Goal: Leave review/rating

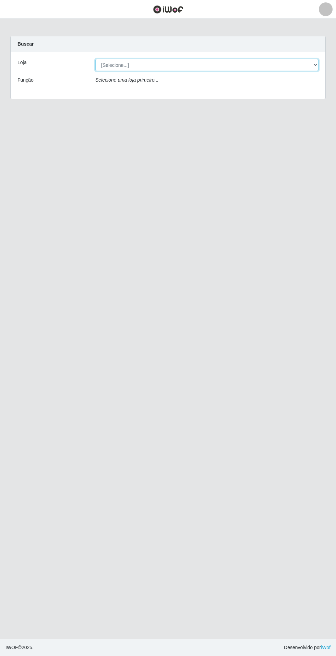
click at [283, 63] on select "[Selecione...] Atacado Vem - Loja 31 [GEOGRAPHIC_DATA]" at bounding box center [206, 65] width 223 height 12
select select "437"
click at [95, 59] on select "[Selecione...] Atacado Vem - Loja 31 [GEOGRAPHIC_DATA]" at bounding box center [206, 65] width 223 height 12
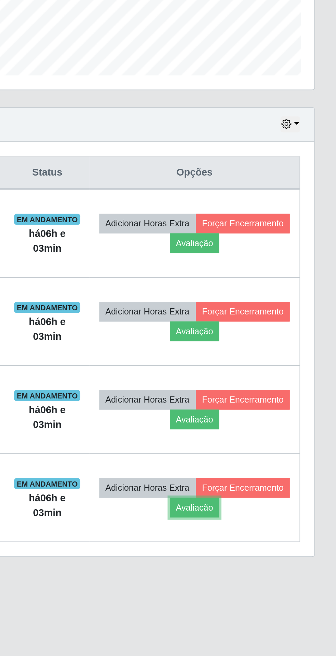
click at [279, 454] on button "Avaliação" at bounding box center [267, 455] width 24 height 10
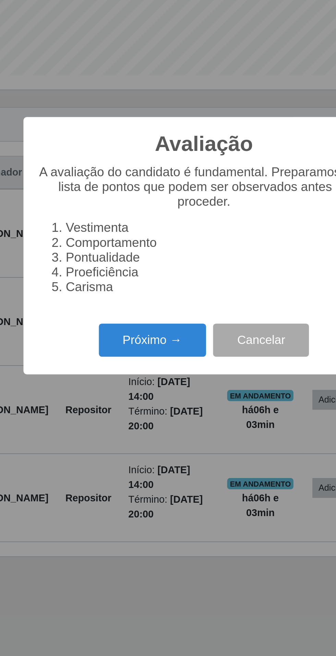
click at [130, 376] on button "Próximo →" at bounding box center [143, 374] width 52 height 16
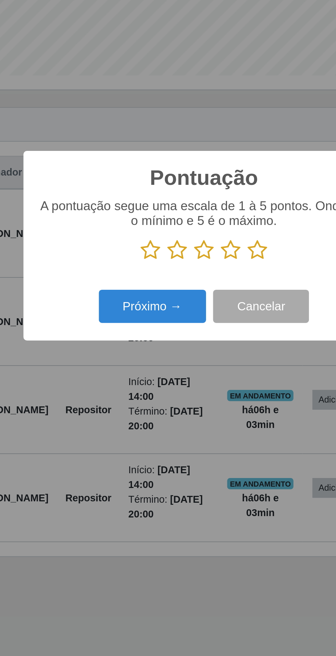
click at [194, 331] on icon at bounding box center [194, 330] width 10 height 10
click at [189, 335] on input "radio" at bounding box center [189, 335] width 0 height 0
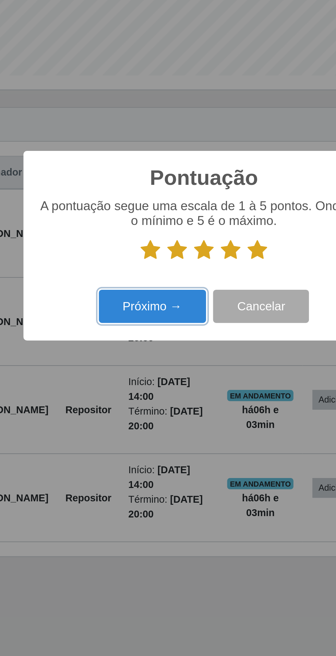
click at [136, 353] on button "Próximo →" at bounding box center [143, 357] width 52 height 16
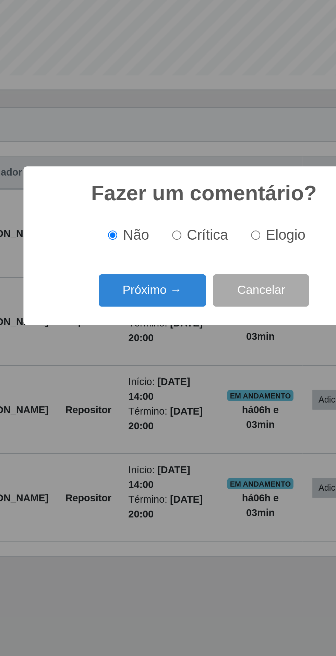
click at [152, 349] on button "Próximo →" at bounding box center [143, 350] width 52 height 16
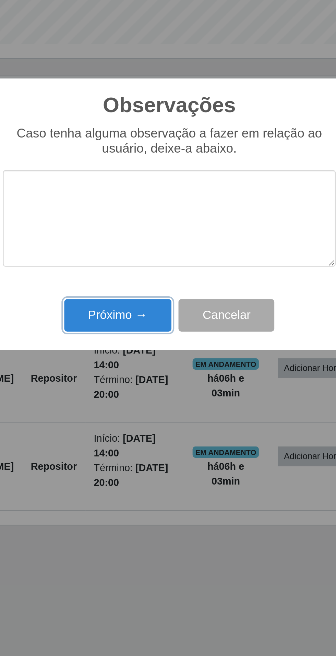
click at [152, 375] on button "Próximo →" at bounding box center [143, 377] width 52 height 16
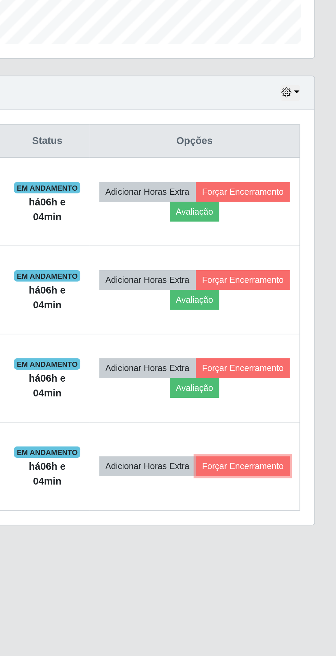
click at [277, 454] on button "Forçar Encerramento" at bounding box center [291, 451] width 46 height 10
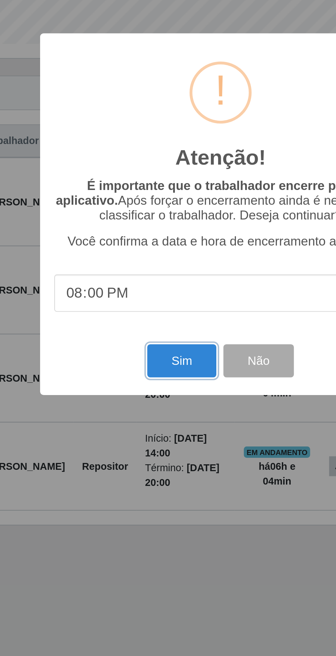
click at [146, 404] on button "Sim" at bounding box center [148, 399] width 33 height 16
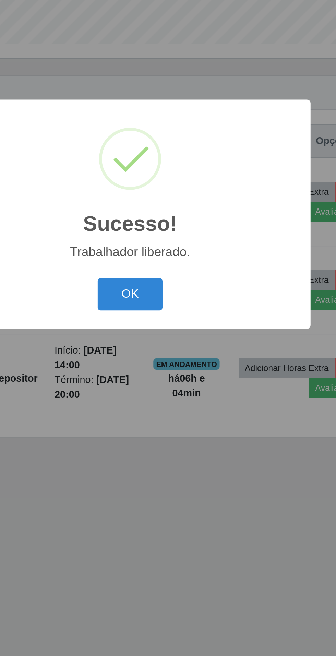
click at [169, 363] on button "OK" at bounding box center [168, 367] width 32 height 16
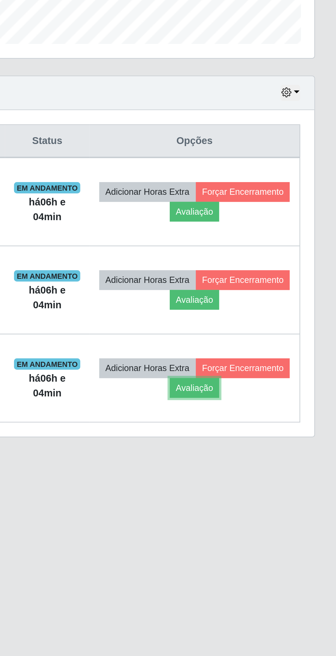
click at [279, 412] on button "Avaliação" at bounding box center [267, 413] width 24 height 10
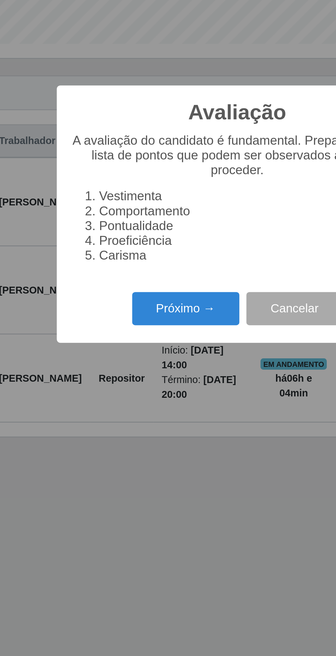
click at [146, 372] on button "Próximo →" at bounding box center [143, 374] width 52 height 16
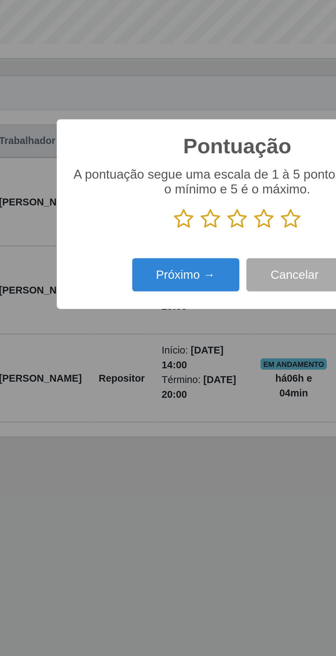
click at [192, 331] on icon at bounding box center [194, 330] width 10 height 10
click at [189, 335] on input "radio" at bounding box center [189, 335] width 0 height 0
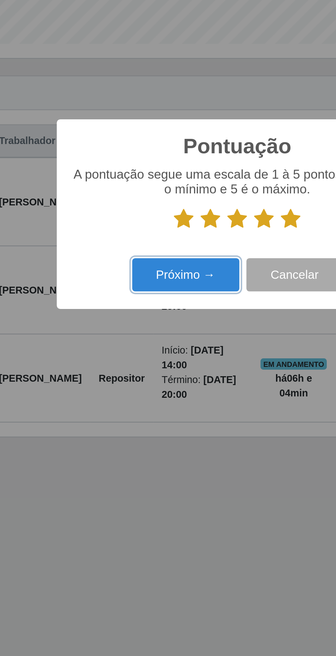
click at [146, 355] on button "Próximo →" at bounding box center [143, 357] width 52 height 16
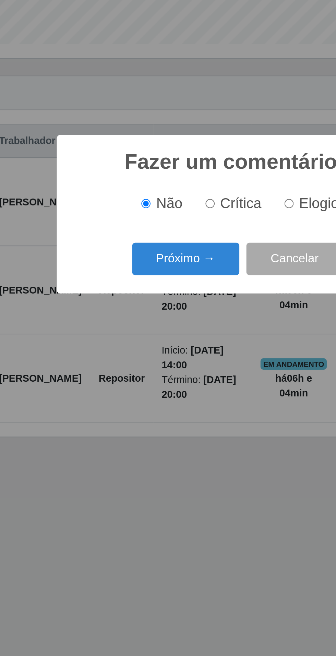
click at [144, 347] on button "Próximo →" at bounding box center [143, 350] width 52 height 16
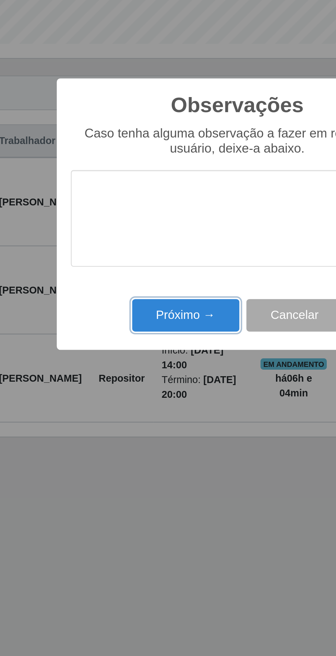
click at [141, 374] on button "Próximo →" at bounding box center [143, 377] width 52 height 16
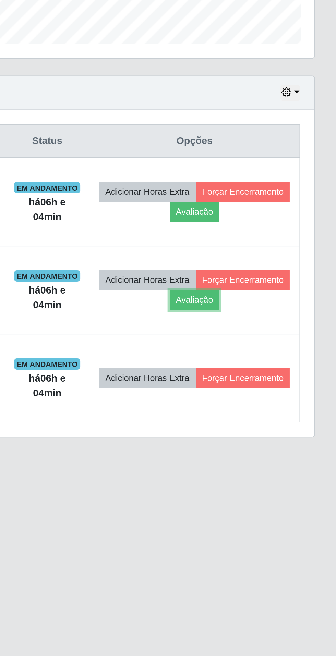
click at [279, 371] on button "Avaliação" at bounding box center [267, 370] width 24 height 10
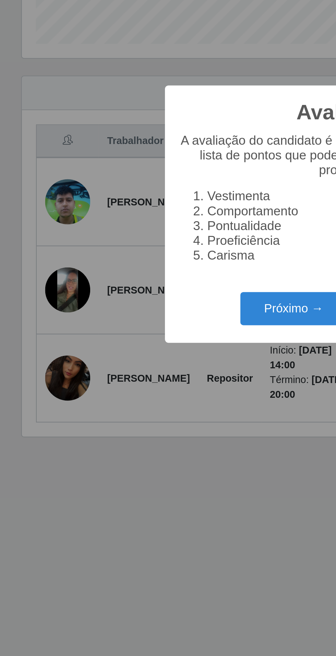
click at [132, 369] on button "Próximo →" at bounding box center [143, 374] width 52 height 16
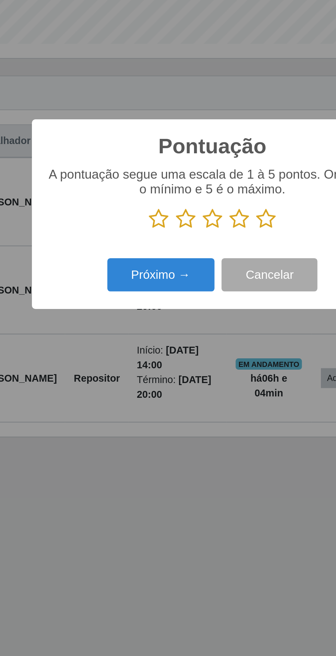
click at [199, 330] on icon at bounding box center [194, 330] width 10 height 10
click at [189, 335] on input "radio" at bounding box center [189, 335] width 0 height 0
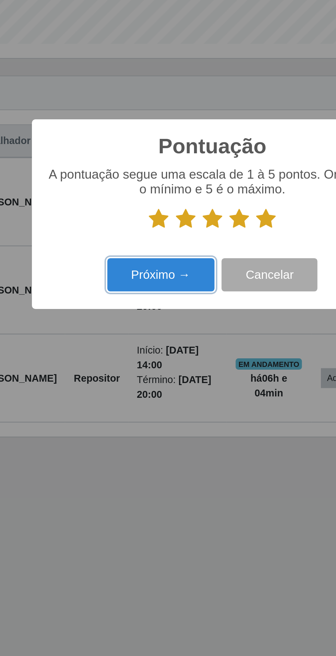
click at [146, 354] on button "Próximo →" at bounding box center [143, 357] width 52 height 16
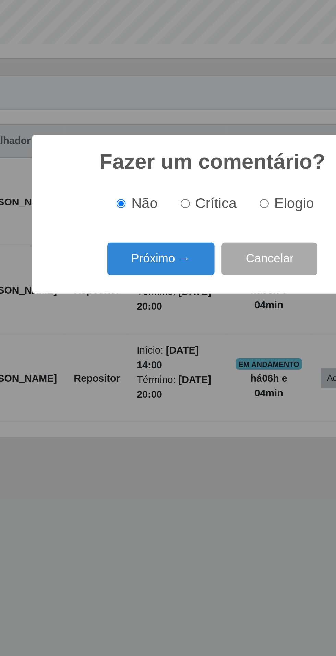
click at [147, 347] on button "Próximo →" at bounding box center [143, 350] width 52 height 16
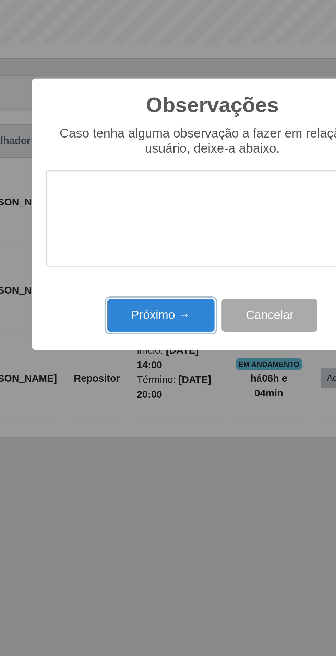
click at [144, 371] on button "Próximo →" at bounding box center [143, 377] width 52 height 16
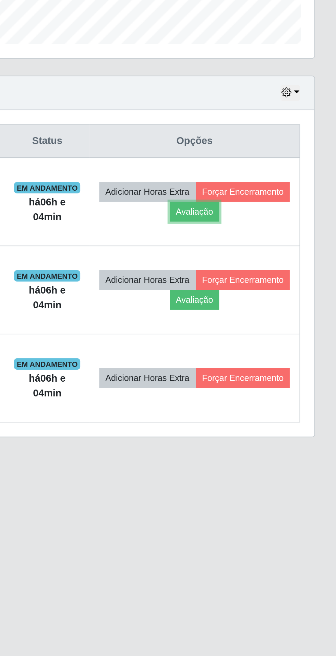
click at [279, 327] on button "Avaliação" at bounding box center [267, 327] width 24 height 10
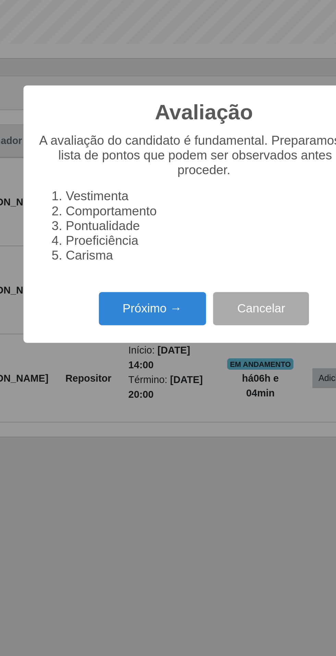
click at [147, 370] on button "Próximo →" at bounding box center [143, 374] width 52 height 16
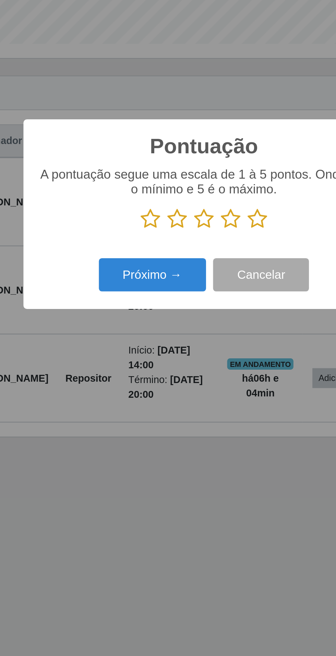
click at [196, 327] on icon at bounding box center [194, 330] width 10 height 10
click at [189, 335] on input "radio" at bounding box center [189, 335] width 0 height 0
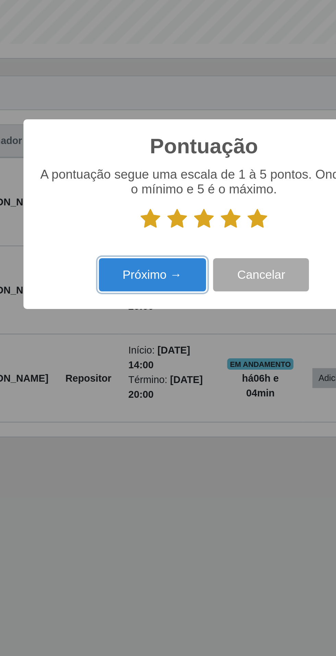
click at [149, 360] on button "Próximo →" at bounding box center [143, 357] width 52 height 16
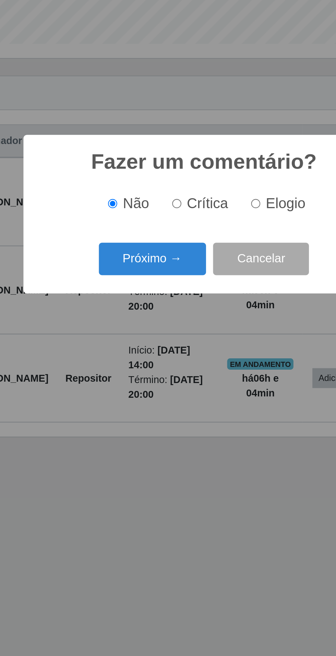
click at [154, 347] on button "Próximo →" at bounding box center [143, 350] width 52 height 16
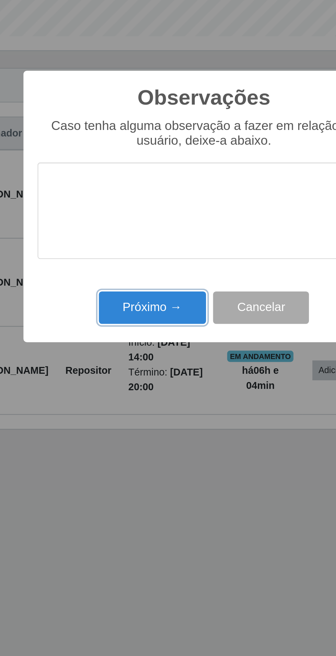
click at [148, 374] on button "Próximo →" at bounding box center [143, 377] width 52 height 16
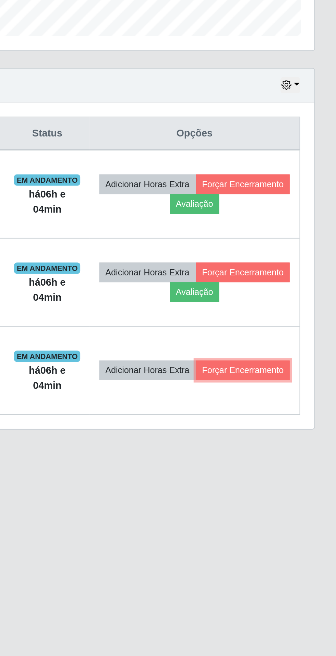
click at [280, 412] on button "Forçar Encerramento" at bounding box center [291, 408] width 46 height 10
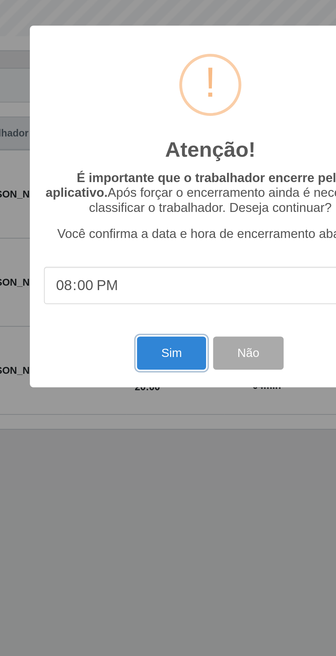
click at [147, 400] on button "Sim" at bounding box center [148, 399] width 33 height 16
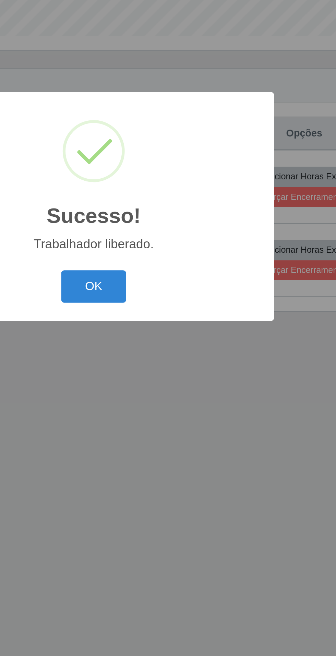
click at [170, 367] on button "OK" at bounding box center [168, 367] width 32 height 16
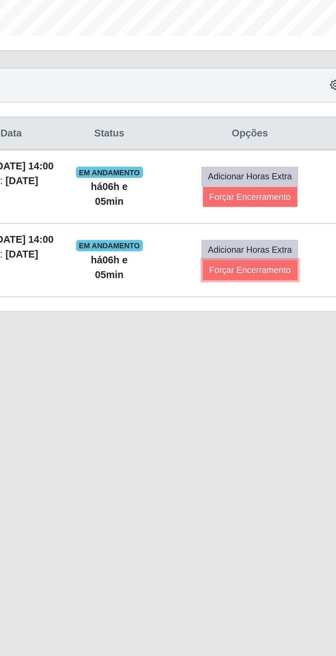
click at [282, 364] on button "Forçar Encerramento" at bounding box center [271, 359] width 46 height 10
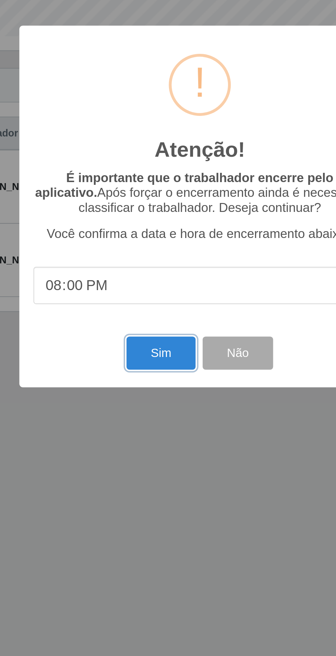
click at [142, 398] on button "Sim" at bounding box center [148, 399] width 33 height 16
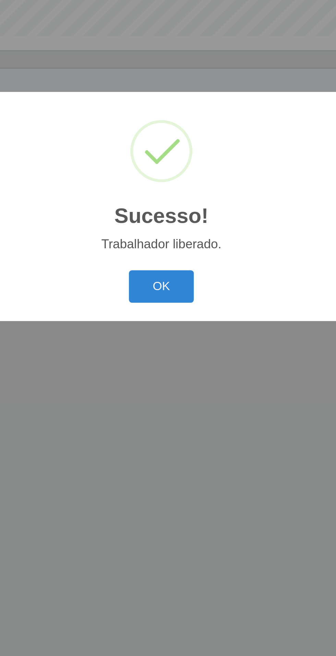
click at [168, 363] on button "OK" at bounding box center [168, 367] width 32 height 16
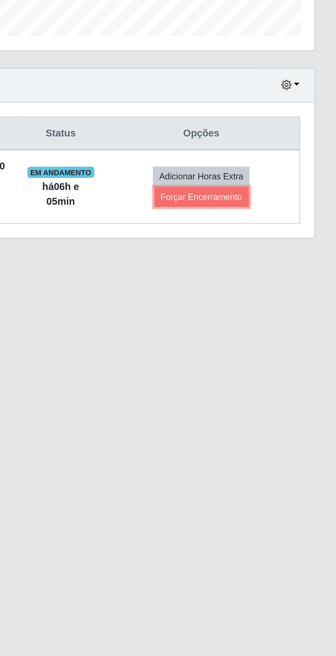
click at [279, 326] on button "Forçar Encerramento" at bounding box center [271, 324] width 46 height 10
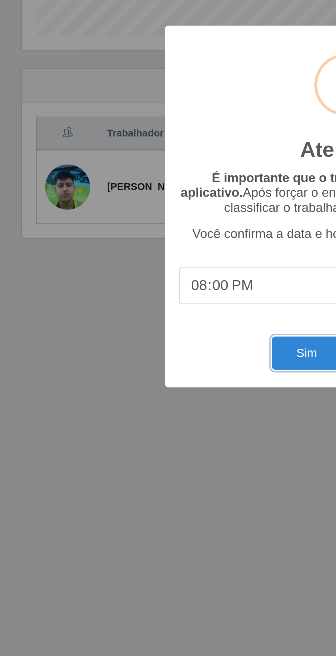
click at [139, 398] on button "Sim" at bounding box center [148, 399] width 33 height 16
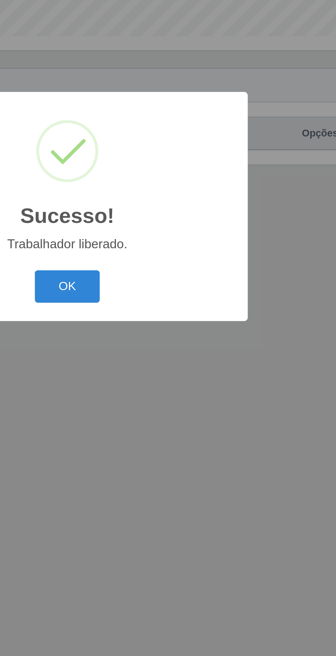
click at [168, 366] on button "OK" at bounding box center [168, 367] width 32 height 16
